Goal: Information Seeking & Learning: Check status

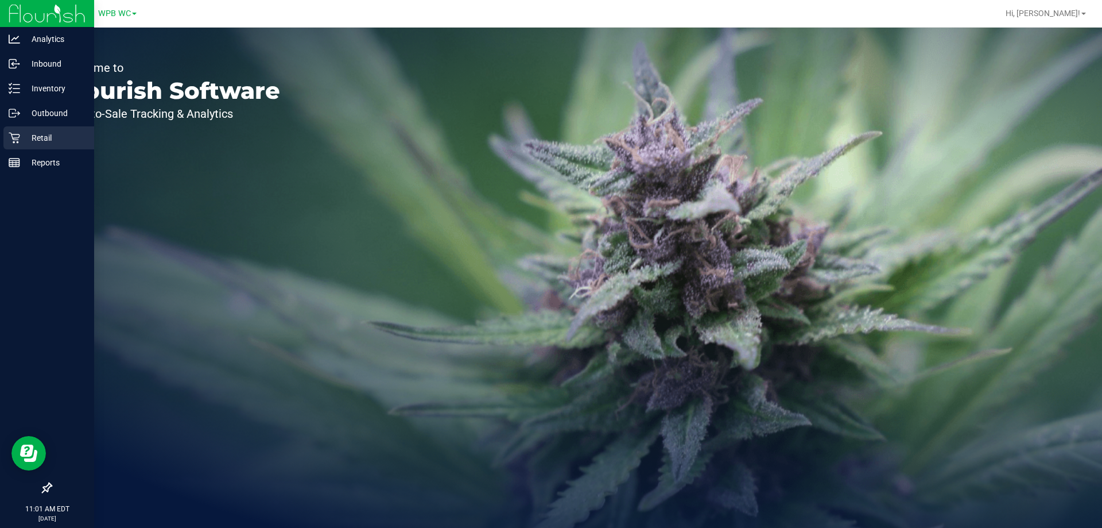
click at [25, 142] on p "Retail" at bounding box center [54, 138] width 69 height 14
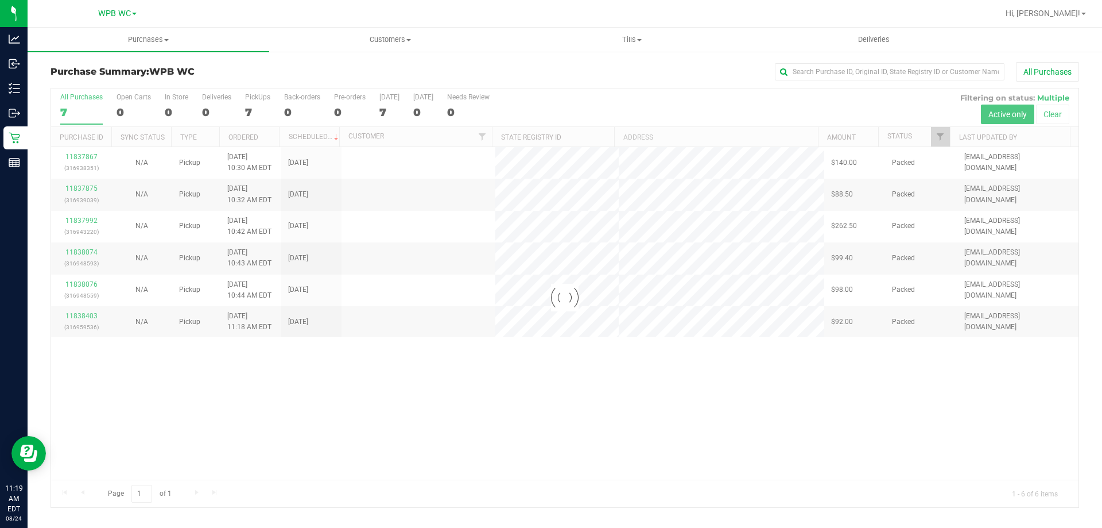
drag, startPoint x: 497, startPoint y: 367, endPoint x: 498, endPoint y: 373, distance: 5.9
click at [498, 373] on div at bounding box center [565, 297] width 1028 height 419
click at [284, 363] on div at bounding box center [565, 297] width 1028 height 419
click at [284, 364] on div at bounding box center [565, 297] width 1028 height 419
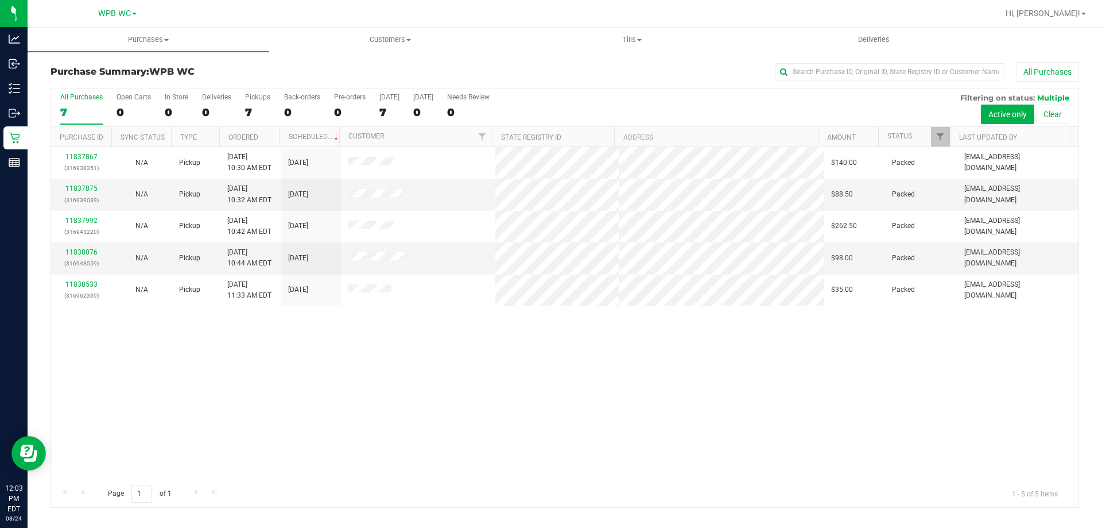
click at [284, 364] on div "11837867 (316938351) N/A Pickup [DATE] 10:30 AM EDT 8/24/2025 $140.00 Packed [E…" at bounding box center [565, 313] width 1028 height 332
click at [283, 365] on div "11837867 (316938351) N/A Pickup [DATE] 10:30 AM EDT 8/24/2025 $140.00 Packed [E…" at bounding box center [565, 313] width 1028 height 332
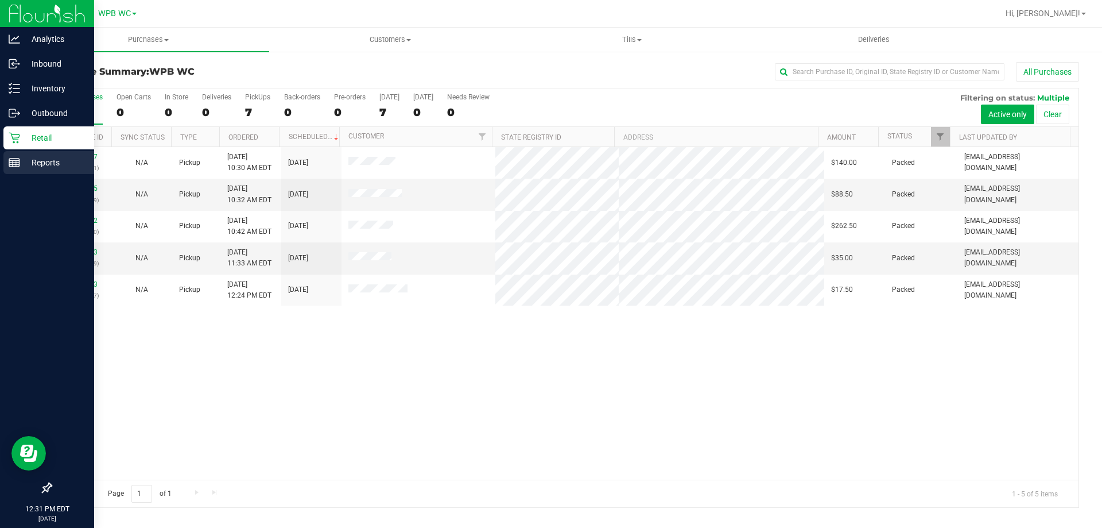
click at [36, 172] on div "Reports" at bounding box center [48, 162] width 91 height 23
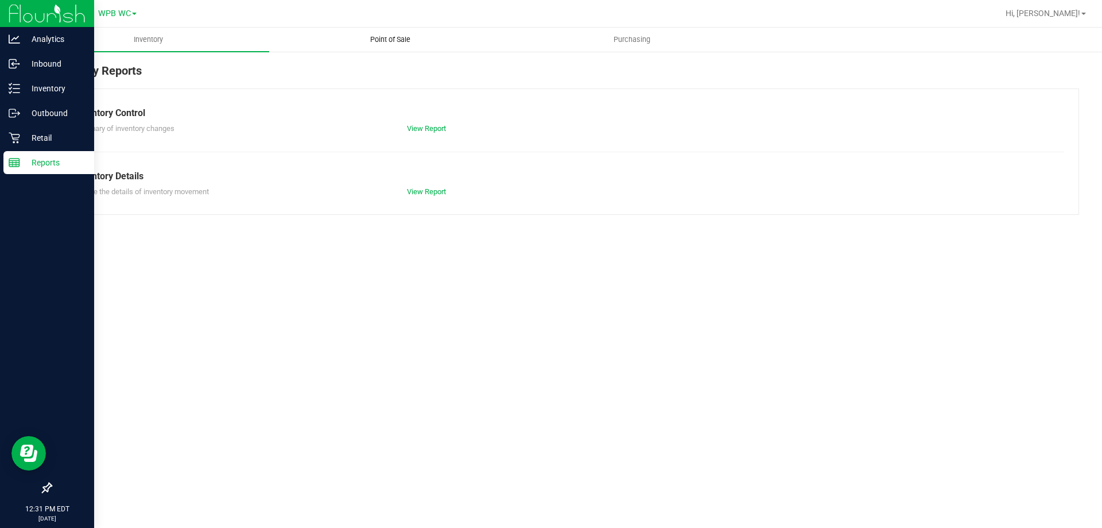
click at [393, 37] on span "Point of Sale" at bounding box center [390, 39] width 71 height 10
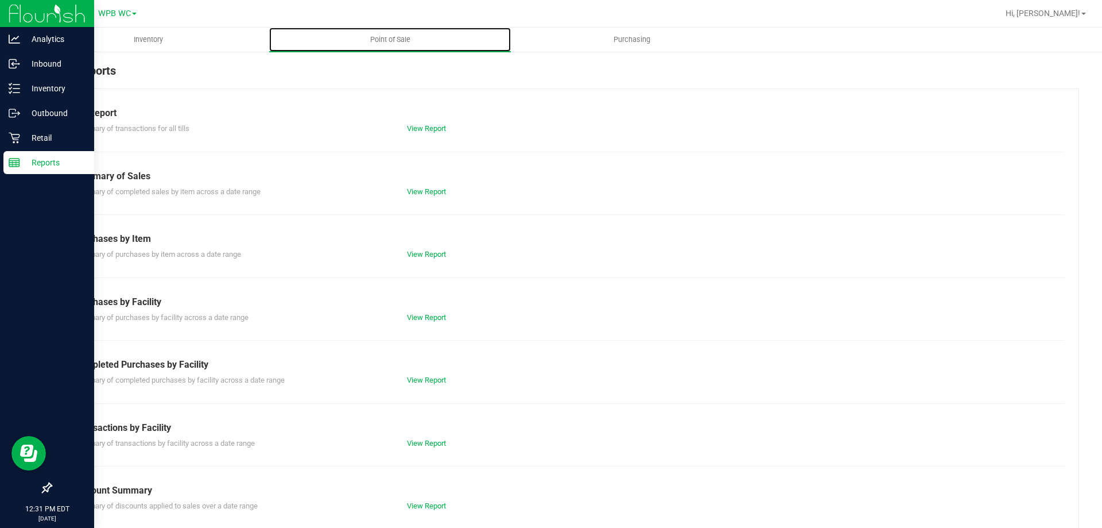
scroll to position [76, 0]
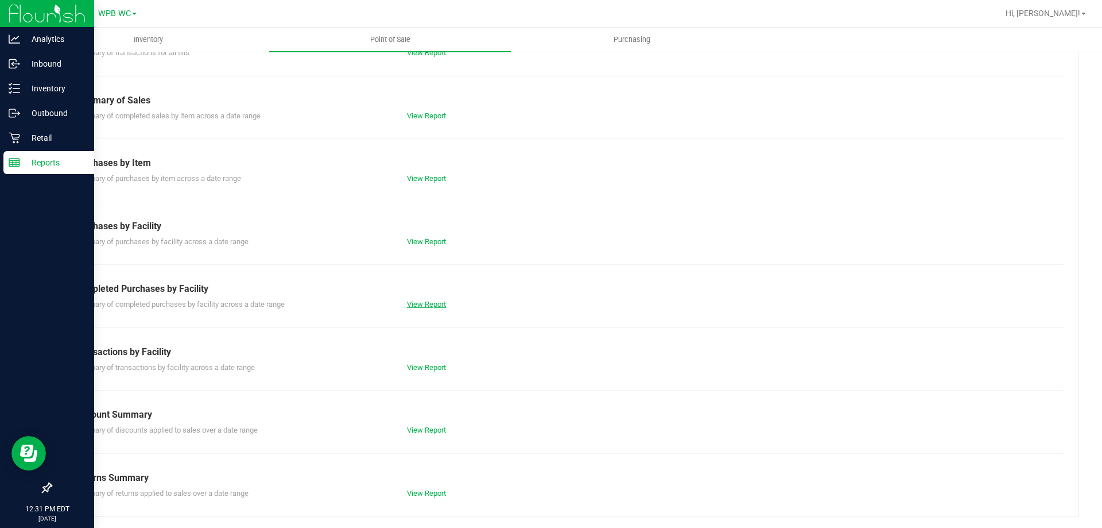
click at [420, 305] on link "View Report" at bounding box center [426, 304] width 39 height 9
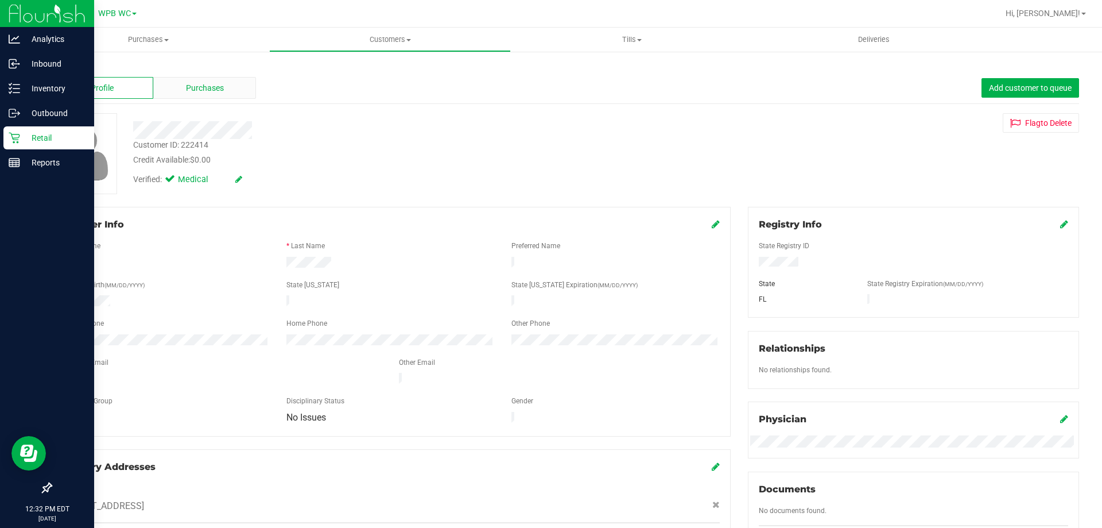
click at [196, 82] on span "Purchases" at bounding box center [205, 88] width 38 height 12
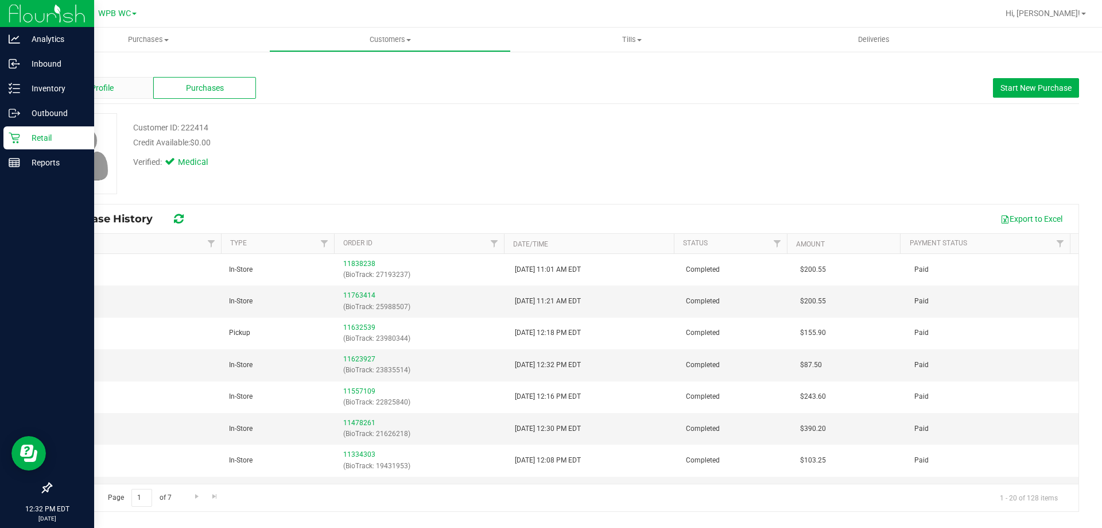
click at [103, 82] on span "Profile" at bounding box center [102, 88] width 23 height 12
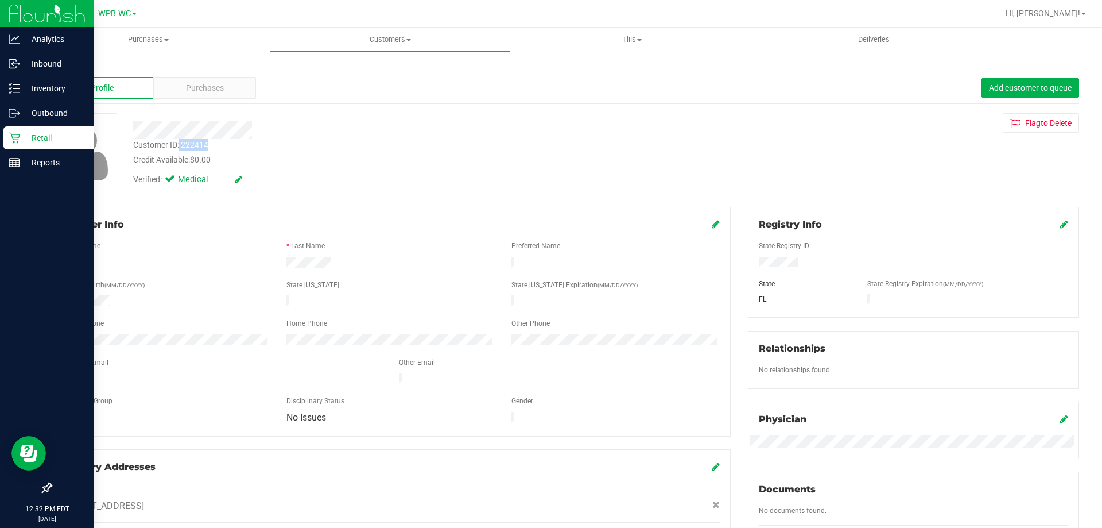
drag, startPoint x: 220, startPoint y: 145, endPoint x: 179, endPoint y: 143, distance: 40.8
click at [179, 143] on div "Customer ID: 222414 Credit Available: $0.00" at bounding box center [386, 152] width 523 height 27
copy div "222414"
drag, startPoint x: 297, startPoint y: 183, endPoint x: 278, endPoint y: 180, distance: 18.6
click at [294, 183] on div "Verified: Medical" at bounding box center [212, 179] width 175 height 13
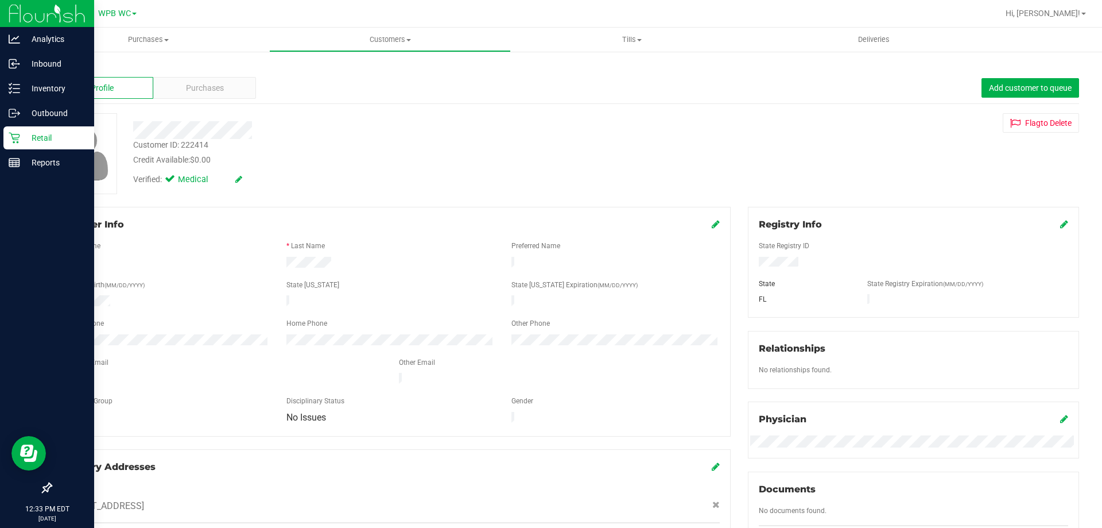
click at [26, 143] on p "Retail" at bounding box center [54, 138] width 69 height 14
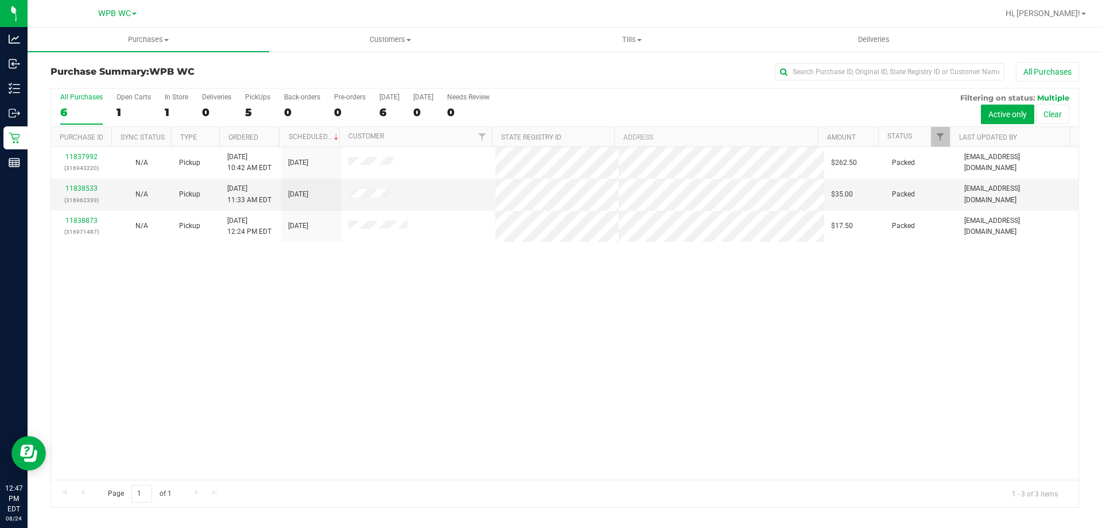
click at [633, 320] on div "11837992 (316943220) N/A Pickup [DATE] 10:42 AM EDT 8/24/2025 $262.50 Packed [E…" at bounding box center [565, 313] width 1028 height 332
click at [269, 307] on div "11837992 (316943220) N/A Pickup [DATE] 10:42 AM EDT 8/24/2025 $262.50 Packed [E…" at bounding box center [565, 313] width 1028 height 332
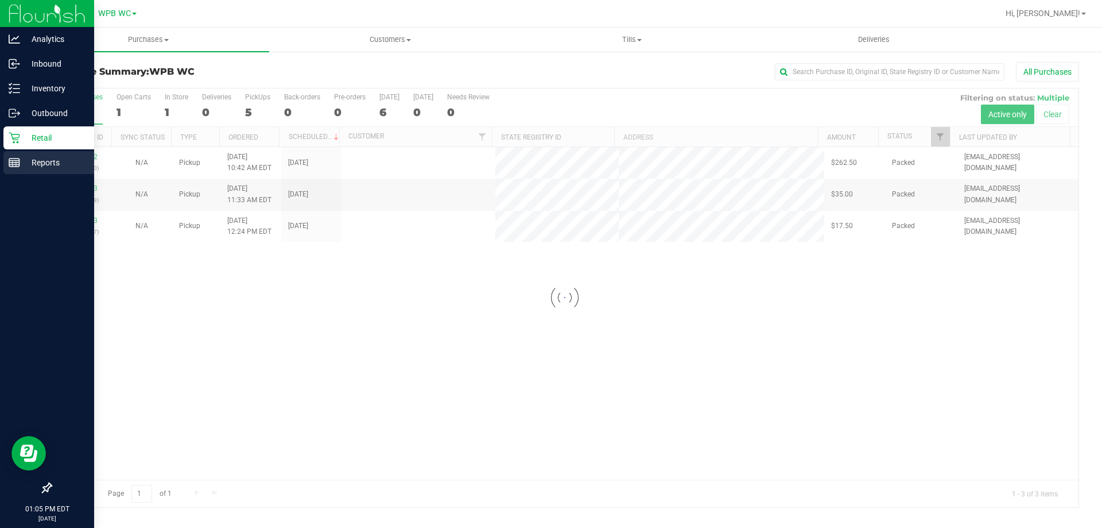
click at [26, 169] on div "Reports" at bounding box center [48, 162] width 91 height 23
click at [37, 156] on p "Reports" at bounding box center [54, 163] width 69 height 14
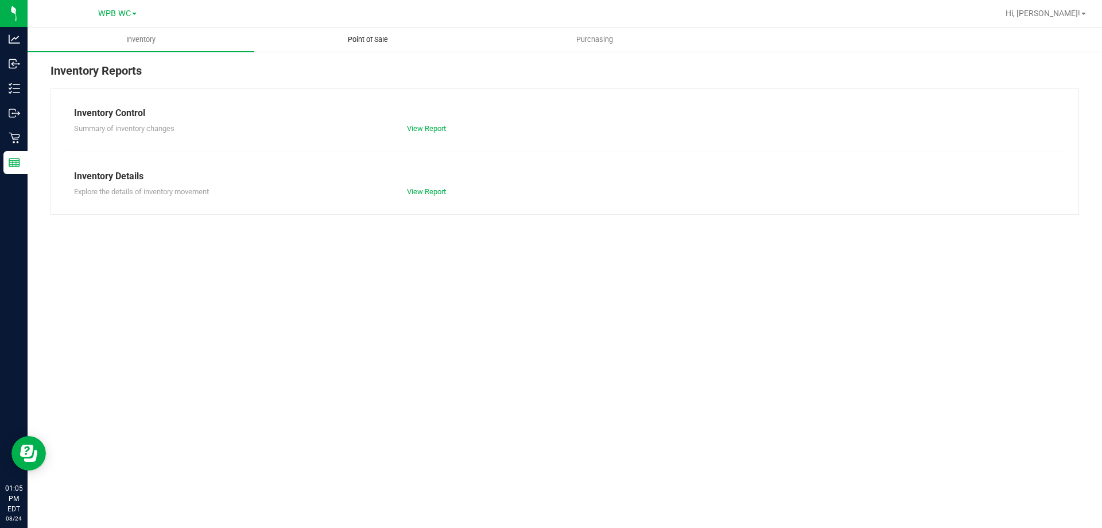
click at [381, 49] on uib-tab-heading "Point of Sale" at bounding box center [368, 39] width 226 height 23
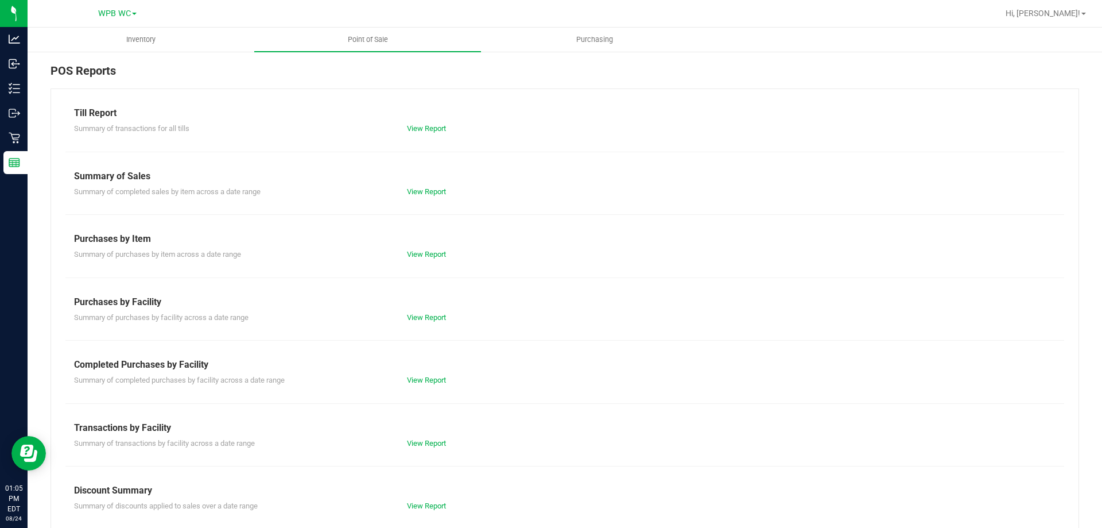
click at [431, 374] on div "Summary of completed purchases by facility across a date range View Report" at bounding box center [564, 378] width 999 height 14
click at [423, 375] on div "View Report" at bounding box center [481, 379] width 167 height 11
click at [421, 378] on link "View Report" at bounding box center [426, 379] width 39 height 9
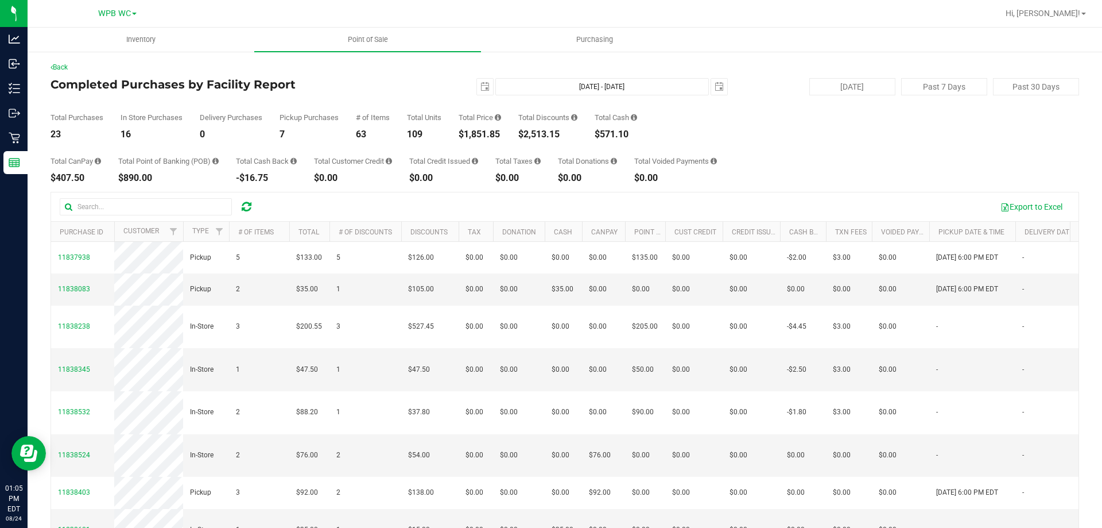
drag, startPoint x: 505, startPoint y: 134, endPoint x: 466, endPoint y: 133, distance: 38.5
click at [466, 133] on div "$1,851.85" at bounding box center [480, 134] width 42 height 9
copy div "1,851.85"
